Goal: Task Accomplishment & Management: Manage account settings

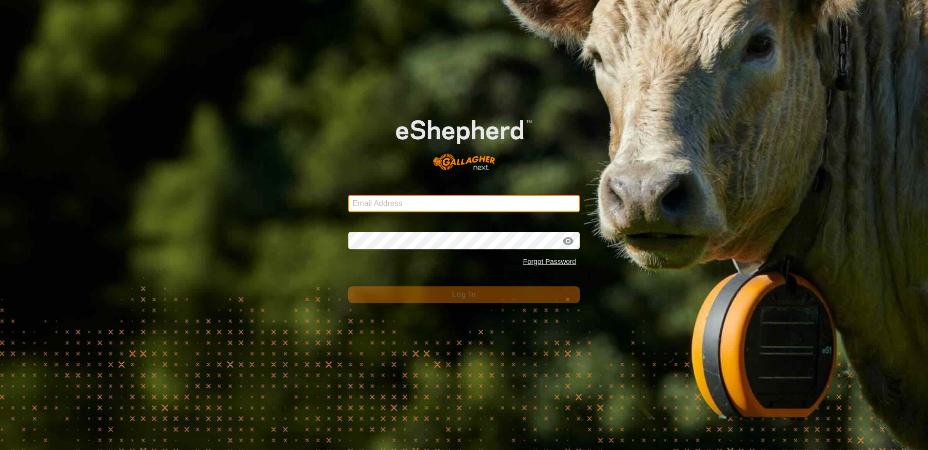
type input "[EMAIL_ADDRESS][DOMAIN_NAME]"
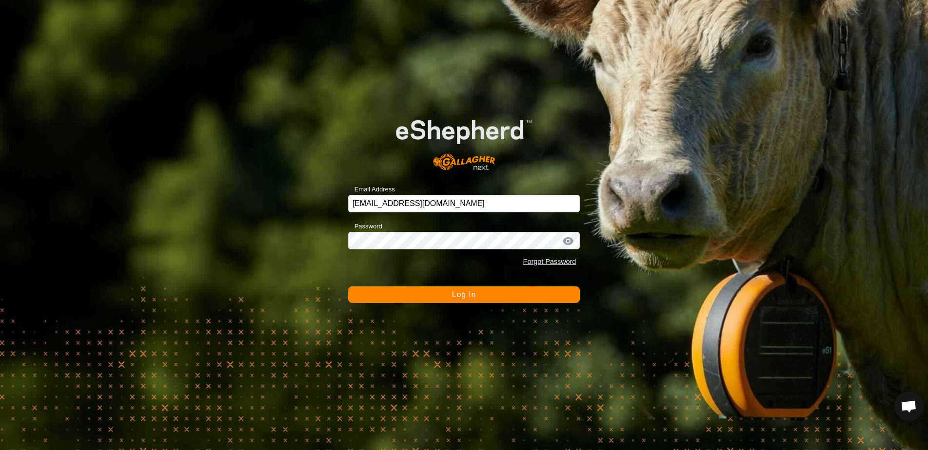
click at [450, 295] on button "Log In" at bounding box center [464, 295] width 232 height 17
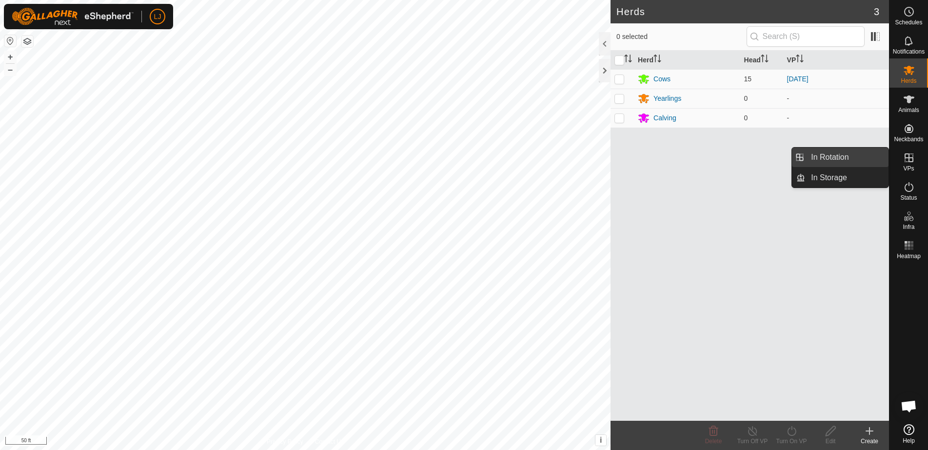
click at [855, 154] on link "In Rotation" at bounding box center [846, 157] width 83 height 19
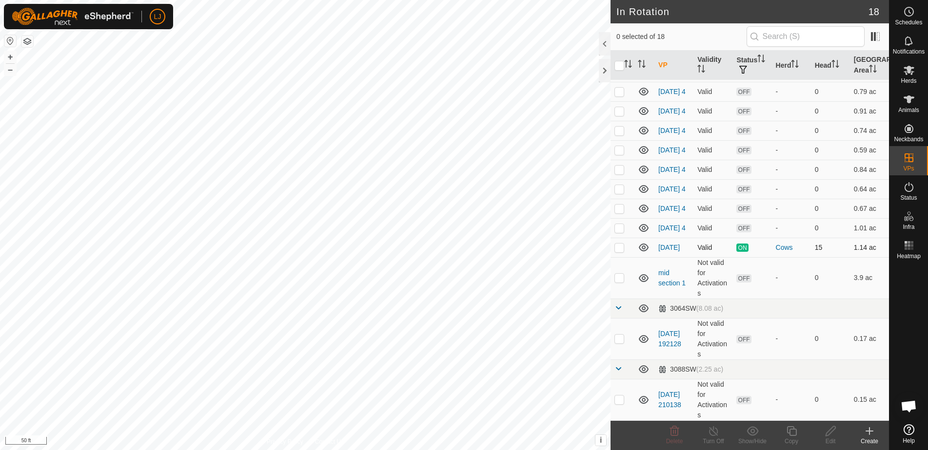
scroll to position [157, 0]
click at [621, 250] on p-checkbox at bounding box center [619, 248] width 10 height 8
checkbox input "true"
click at [788, 439] on div "Copy" at bounding box center [791, 441] width 39 height 9
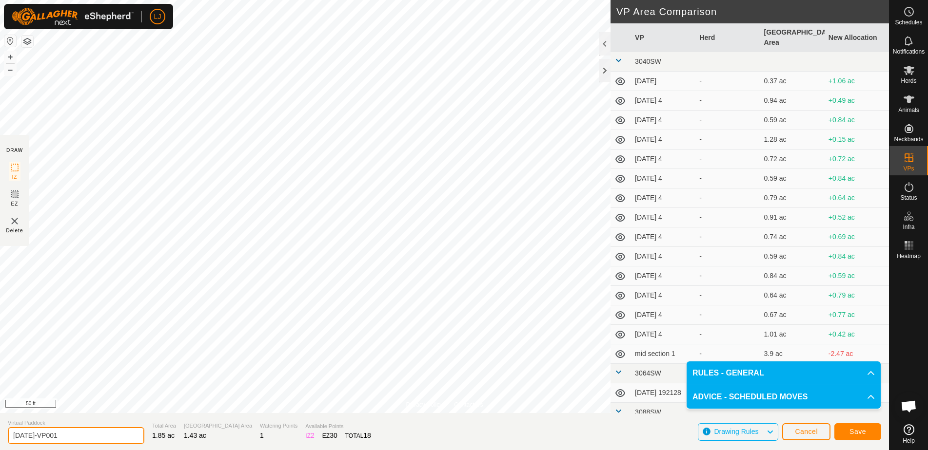
drag, startPoint x: 44, startPoint y: 436, endPoint x: 143, endPoint y: 437, distance: 98.5
click at [142, 437] on section "Virtual Paddock [DATE]-VP001 Total Area 1.85 ac Grazing Area 1.43 ac Watering P…" at bounding box center [444, 431] width 889 height 37
type input "[DATE]"
click at [859, 430] on span "Save" at bounding box center [857, 432] width 17 height 8
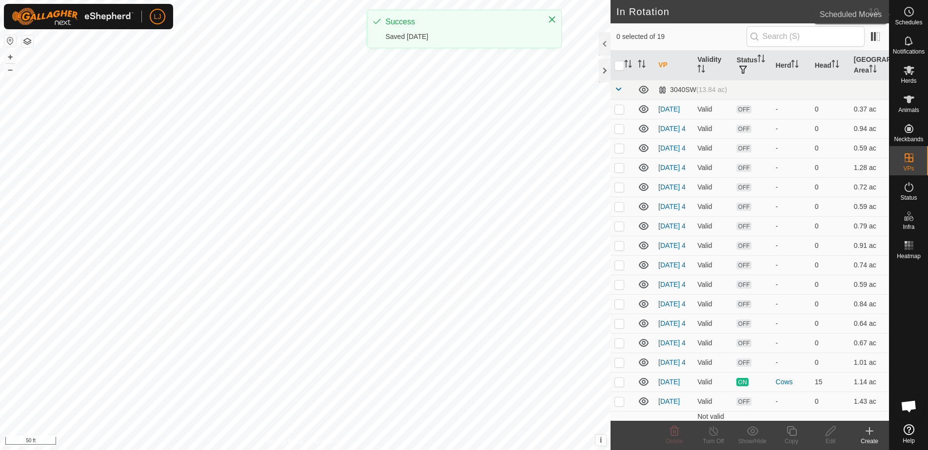
click at [912, 18] on es-schedule-vp-svg-icon at bounding box center [909, 12] width 18 height 16
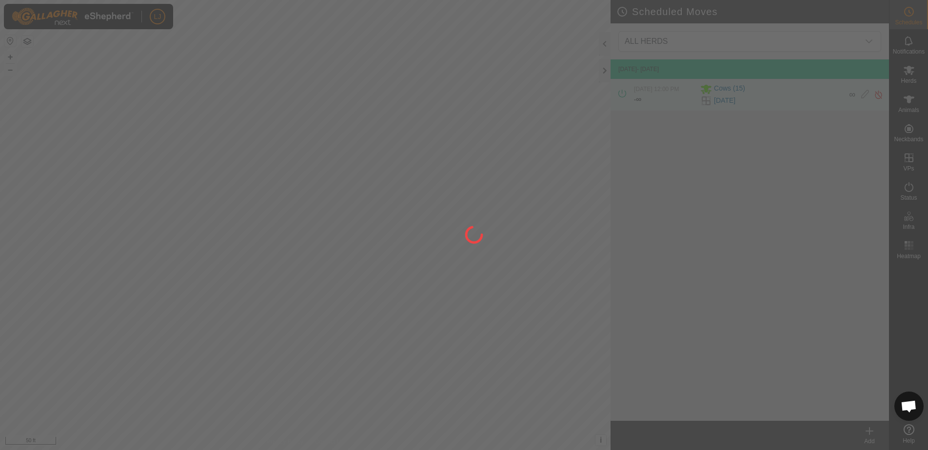
click at [868, 435] on div at bounding box center [464, 225] width 928 height 450
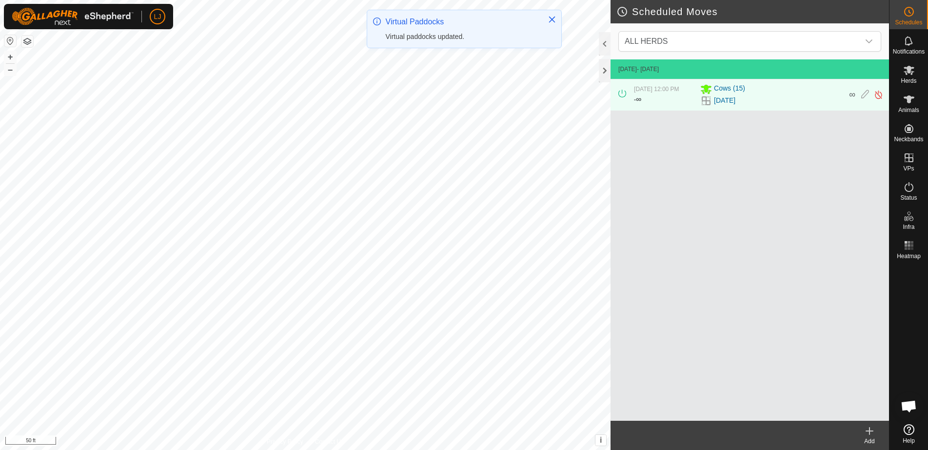
click at [874, 445] on div "Add" at bounding box center [869, 441] width 39 height 9
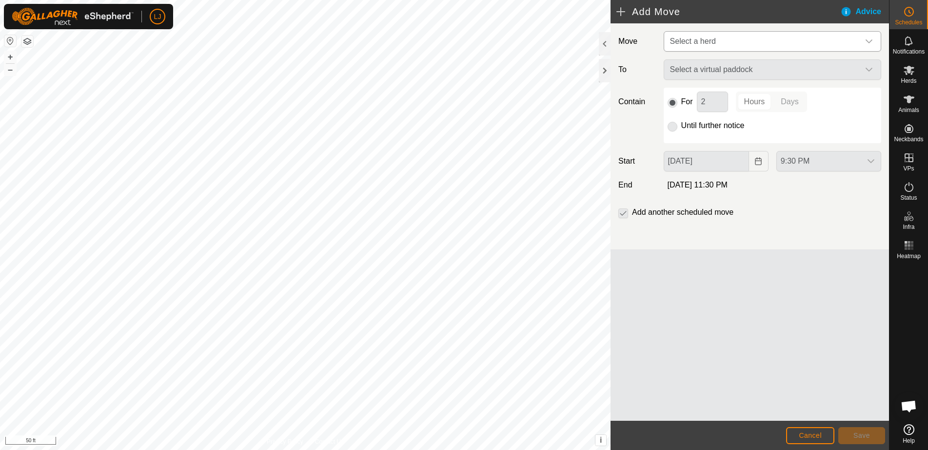
click at [700, 41] on span "Select a herd" at bounding box center [693, 41] width 46 height 8
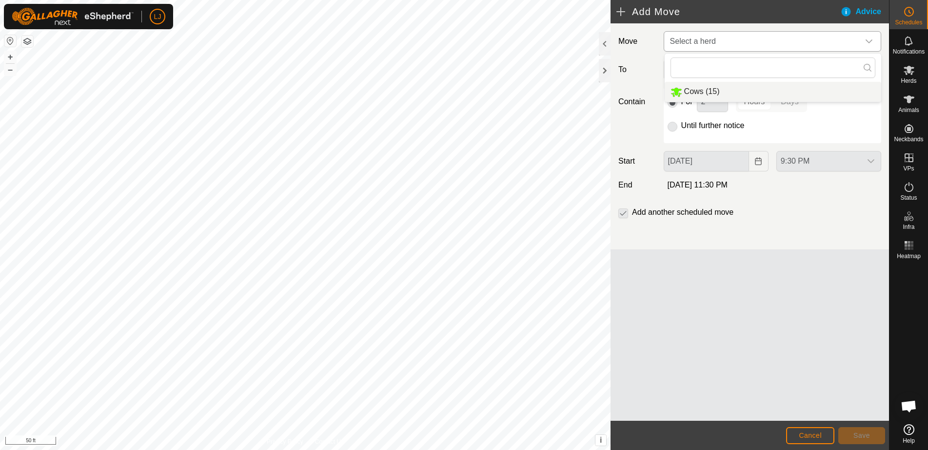
click at [756, 93] on li "Cows (15)" at bounding box center [772, 92] width 216 height 20
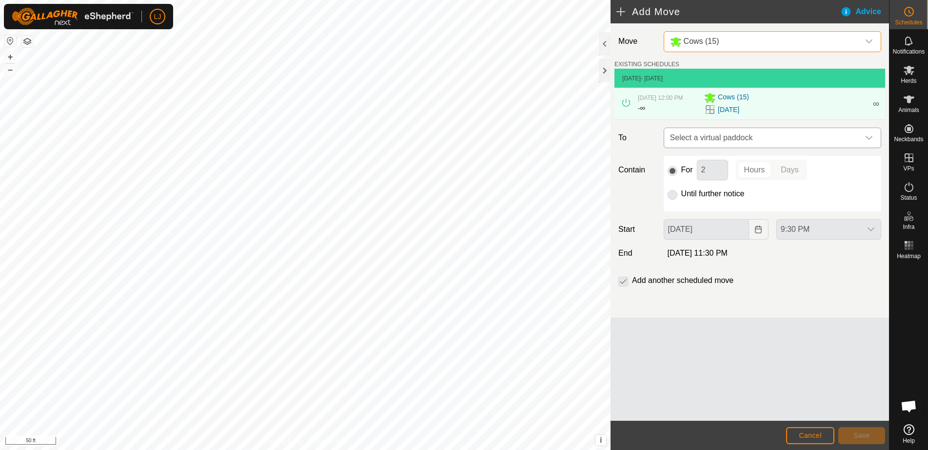
click at [763, 143] on span "Select a virtual paddock" at bounding box center [762, 137] width 193 height 19
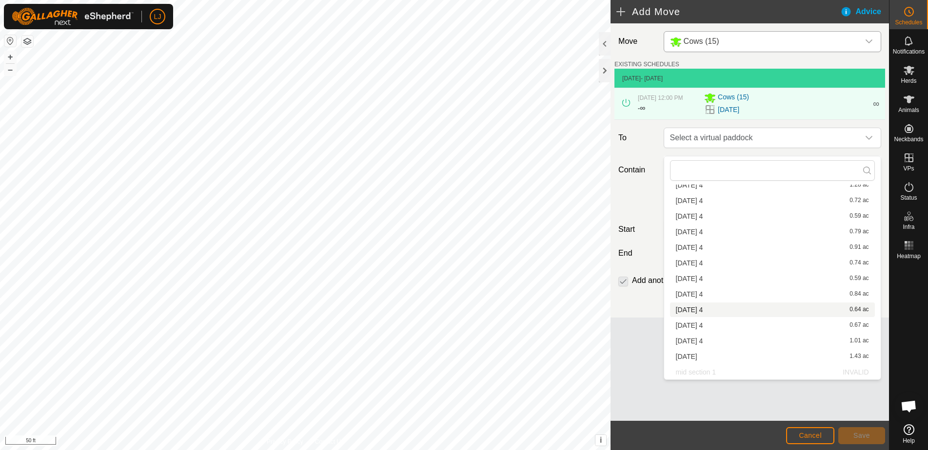
scroll to position [76, 0]
click at [793, 353] on li "[DATE] 1.43 ac" at bounding box center [772, 357] width 205 height 15
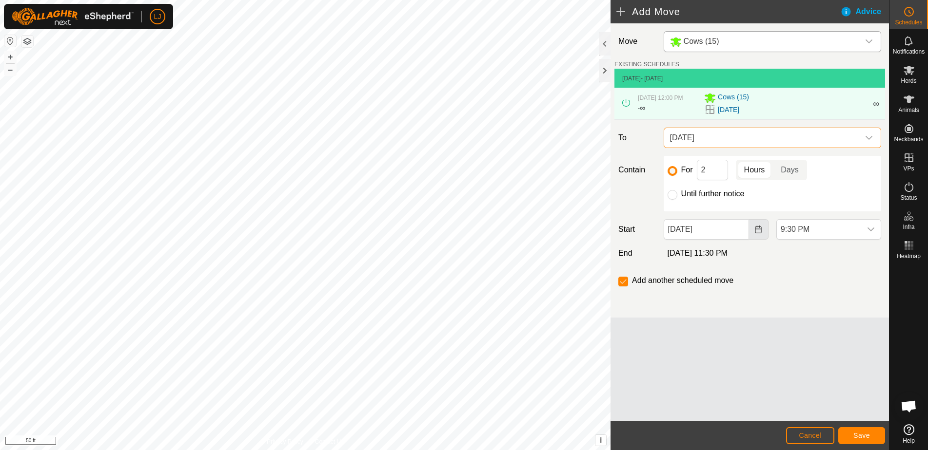
click at [761, 234] on icon "Choose Date" at bounding box center [758, 230] width 6 height 8
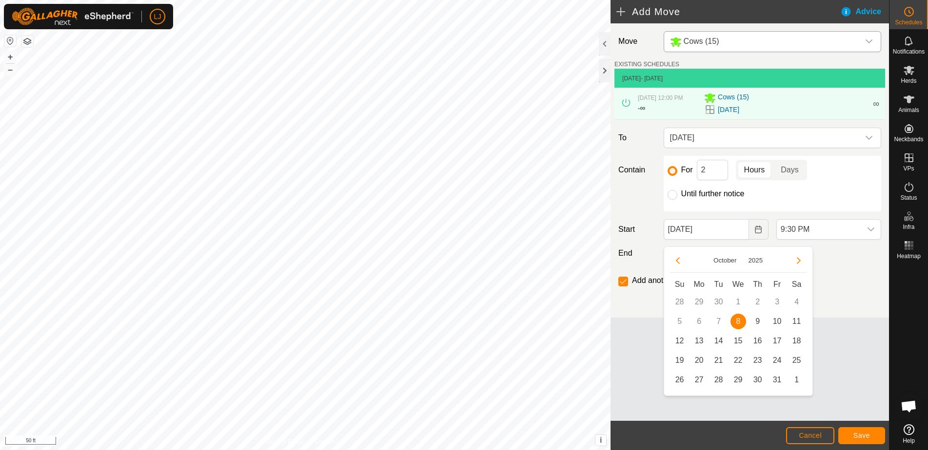
drag, startPoint x: 758, startPoint y: 322, endPoint x: 775, endPoint y: 311, distance: 20.2
click at [758, 322] on span "9" at bounding box center [758, 322] width 16 height 16
type input "[DATE]"
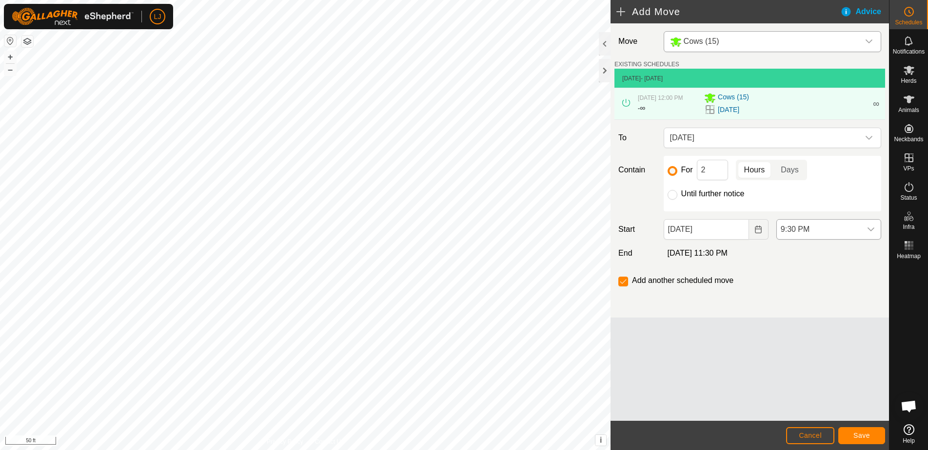
click at [811, 239] on span "9:30 PM" at bounding box center [819, 229] width 84 height 19
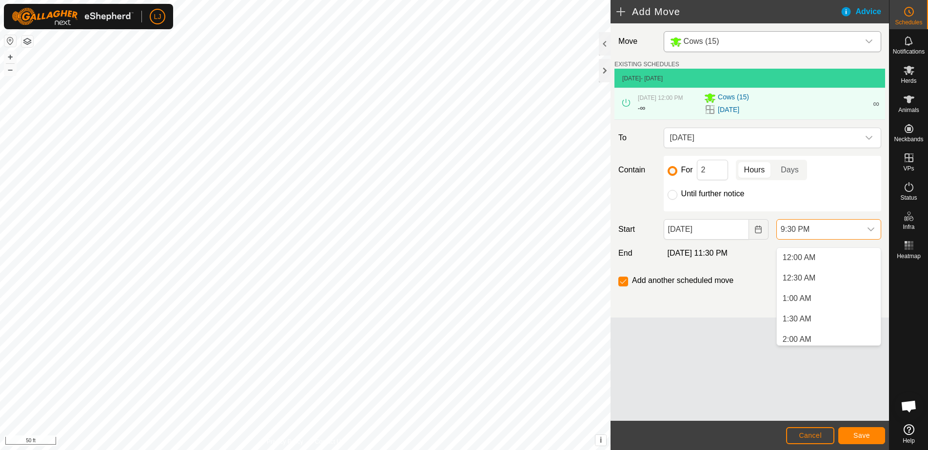
scroll to position [0, 0]
click at [831, 330] on li "12:00 PM" at bounding box center [829, 332] width 104 height 19
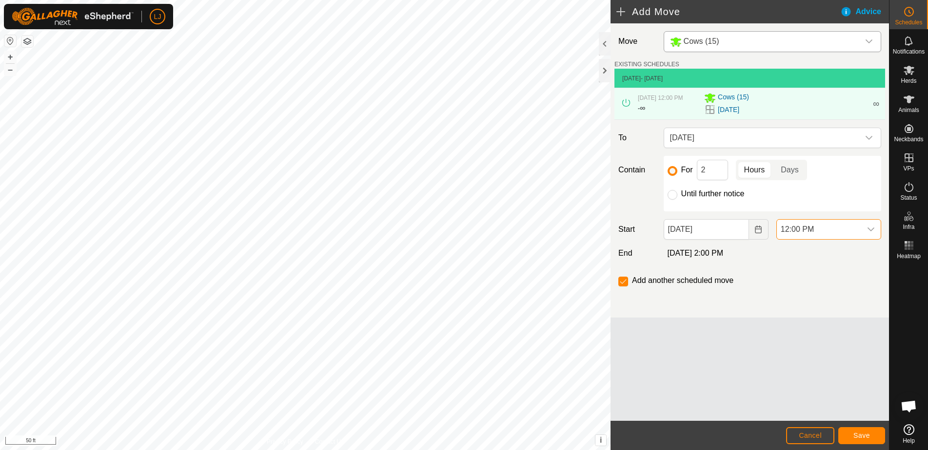
scroll to position [802, 0]
click at [667, 200] on input "Until further notice" at bounding box center [672, 195] width 10 height 10
radio input "true"
checkbox input "false"
click at [864, 432] on span "Save" at bounding box center [861, 436] width 17 height 8
